Goal: Task Accomplishment & Management: Manage account settings

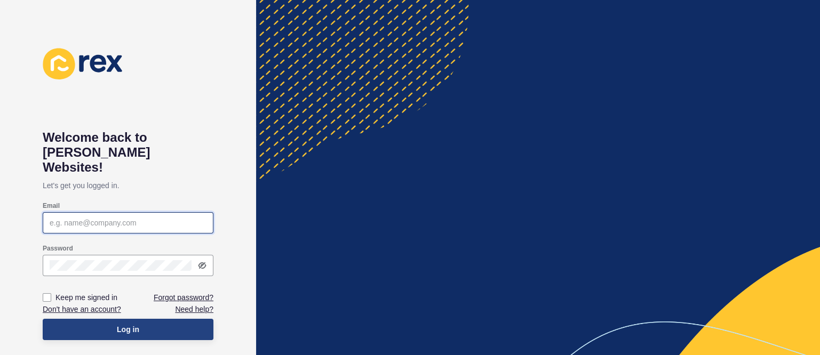
type input "[EMAIL_ADDRESS][DOMAIN_NAME]"
click at [147, 319] on button "Log in" at bounding box center [128, 329] width 171 height 21
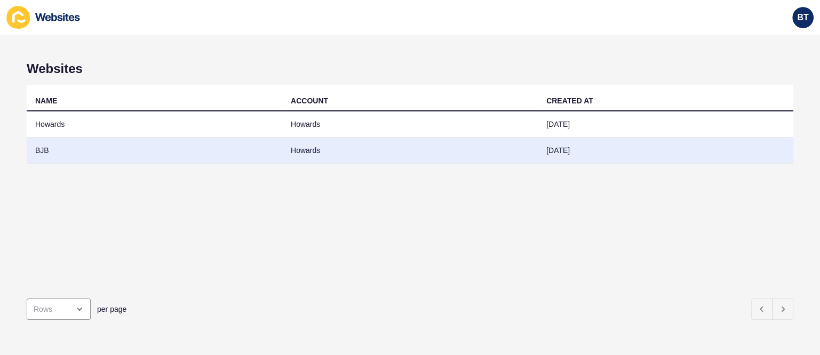
click at [139, 147] on td "BJB" at bounding box center [154, 151] width 255 height 26
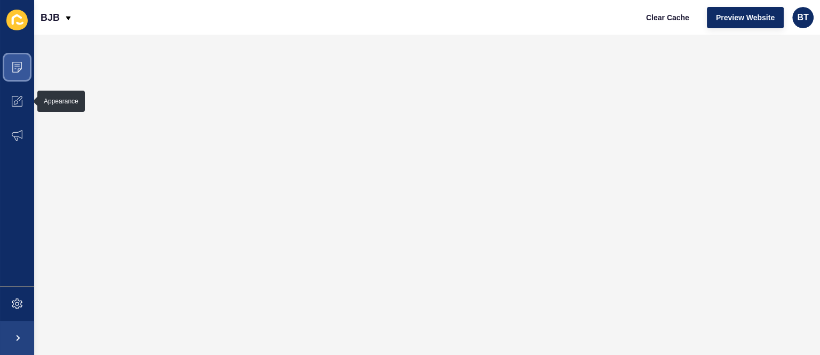
click at [19, 69] on icon at bounding box center [17, 67] width 10 height 11
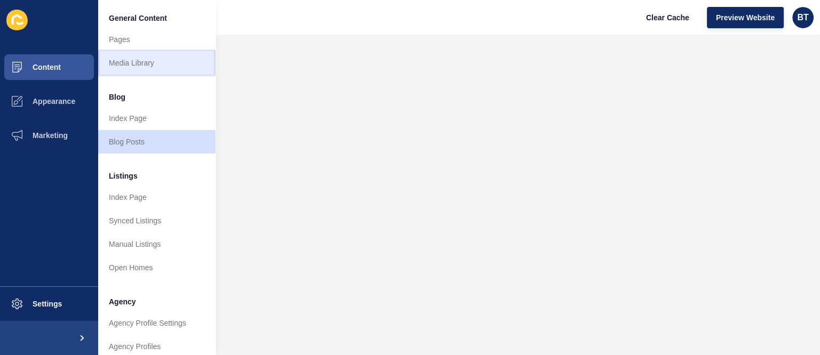
click at [165, 68] on link "Media Library" at bounding box center [156, 62] width 117 height 23
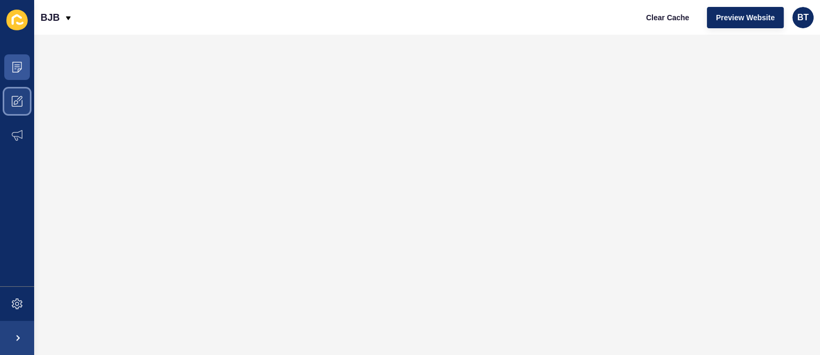
click at [17, 97] on icon at bounding box center [17, 101] width 11 height 11
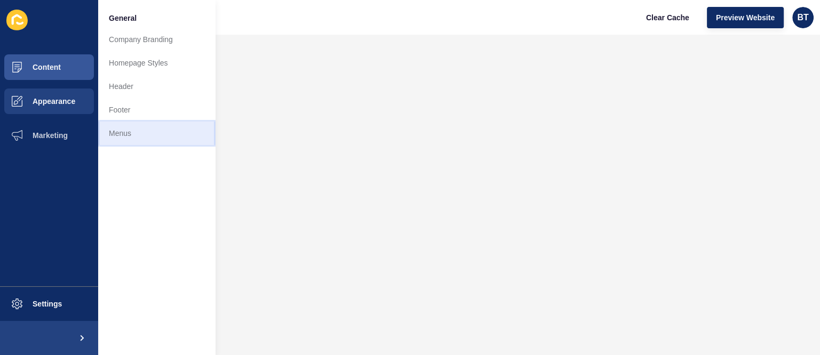
click at [131, 135] on link "Menus" at bounding box center [156, 133] width 117 height 23
